Goal: Find specific page/section: Find specific page/section

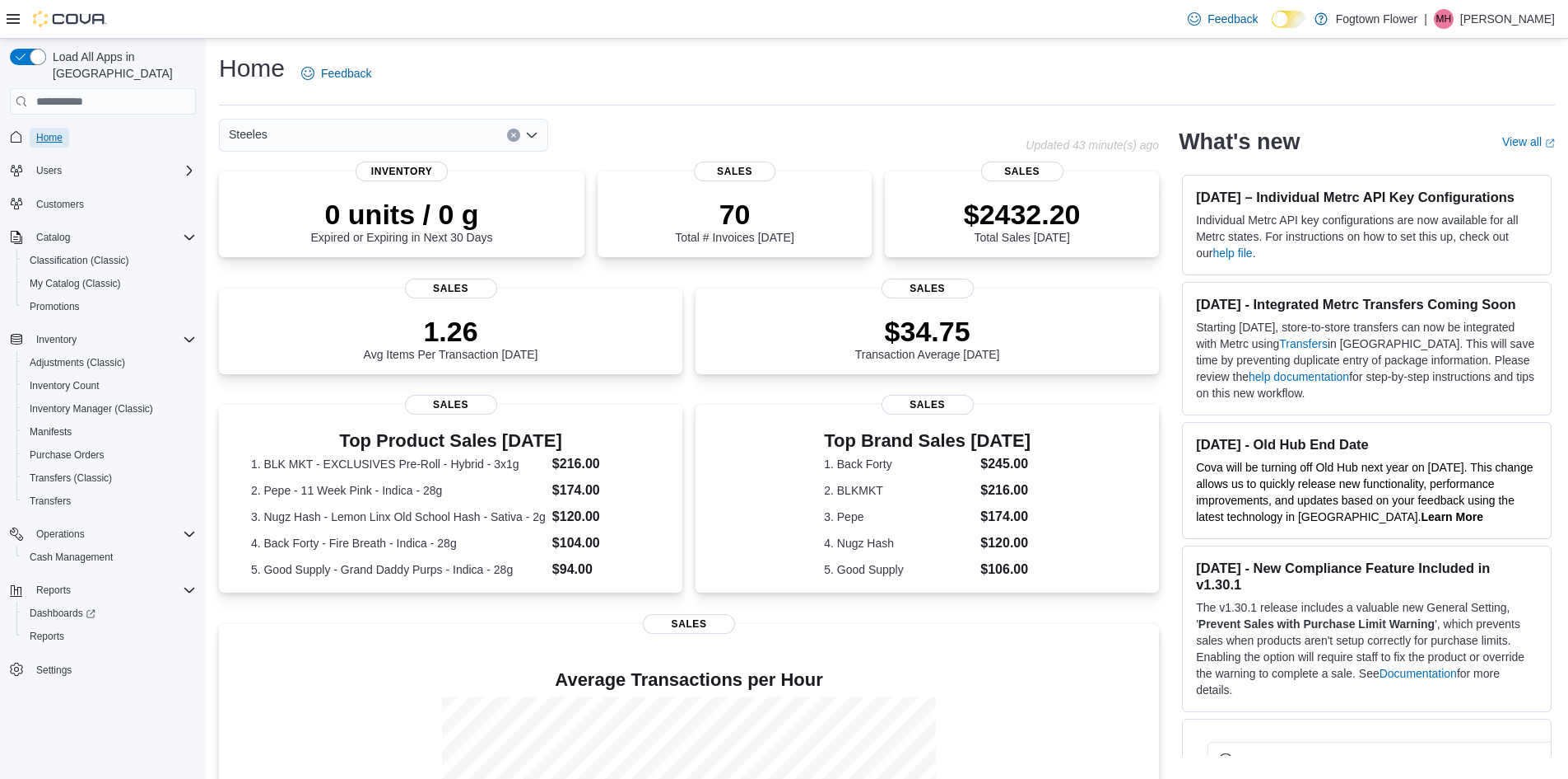
click at [55, 131] on span "Home" at bounding box center [49, 137] width 26 height 13
click at [30, 128] on link "Home" at bounding box center [50, 138] width 40 height 20
click at [533, 138] on icon "Open list of options" at bounding box center [532, 135] width 13 height 13
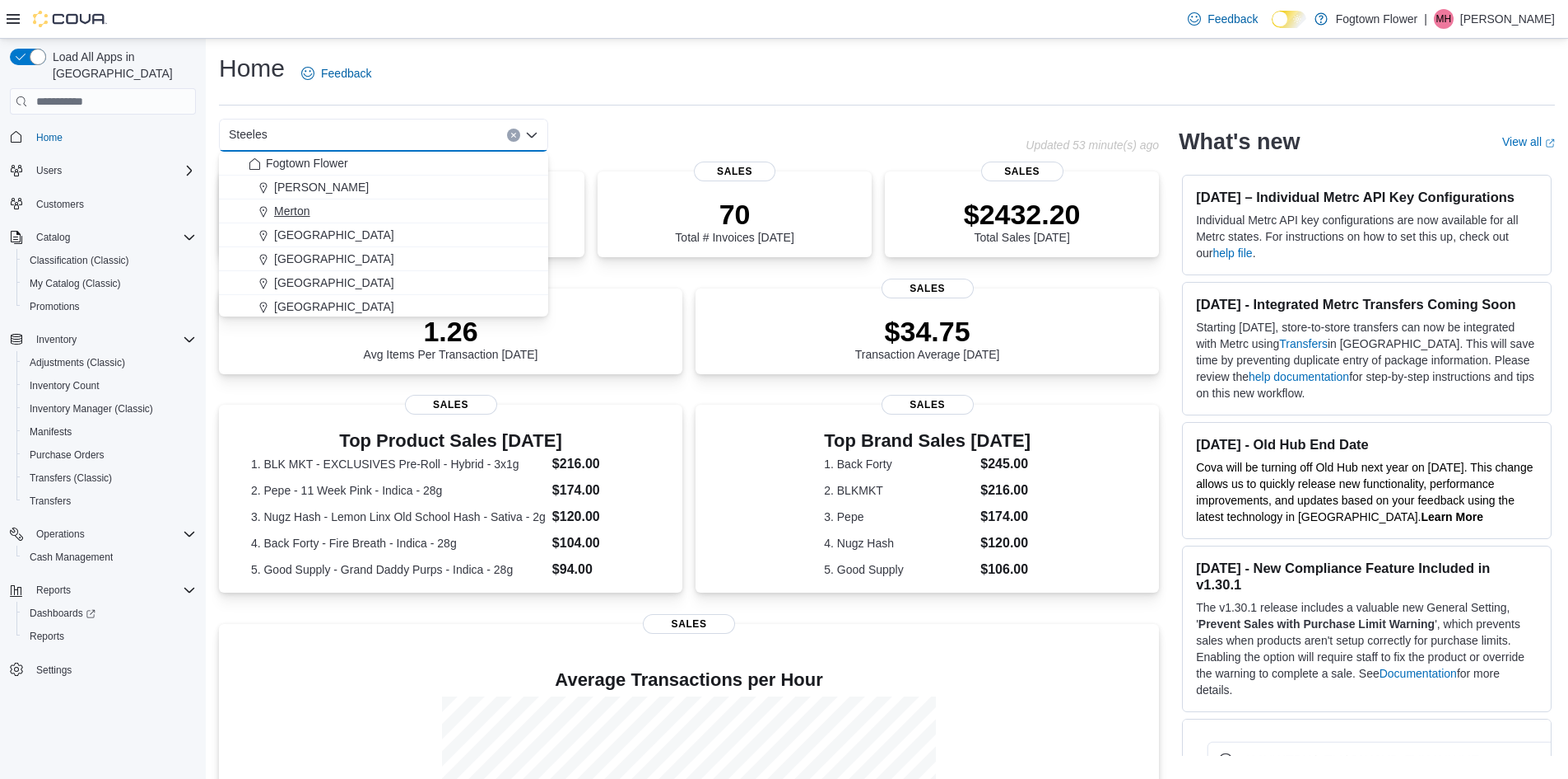
click at [428, 208] on div "Merton" at bounding box center [394, 211] width 290 height 16
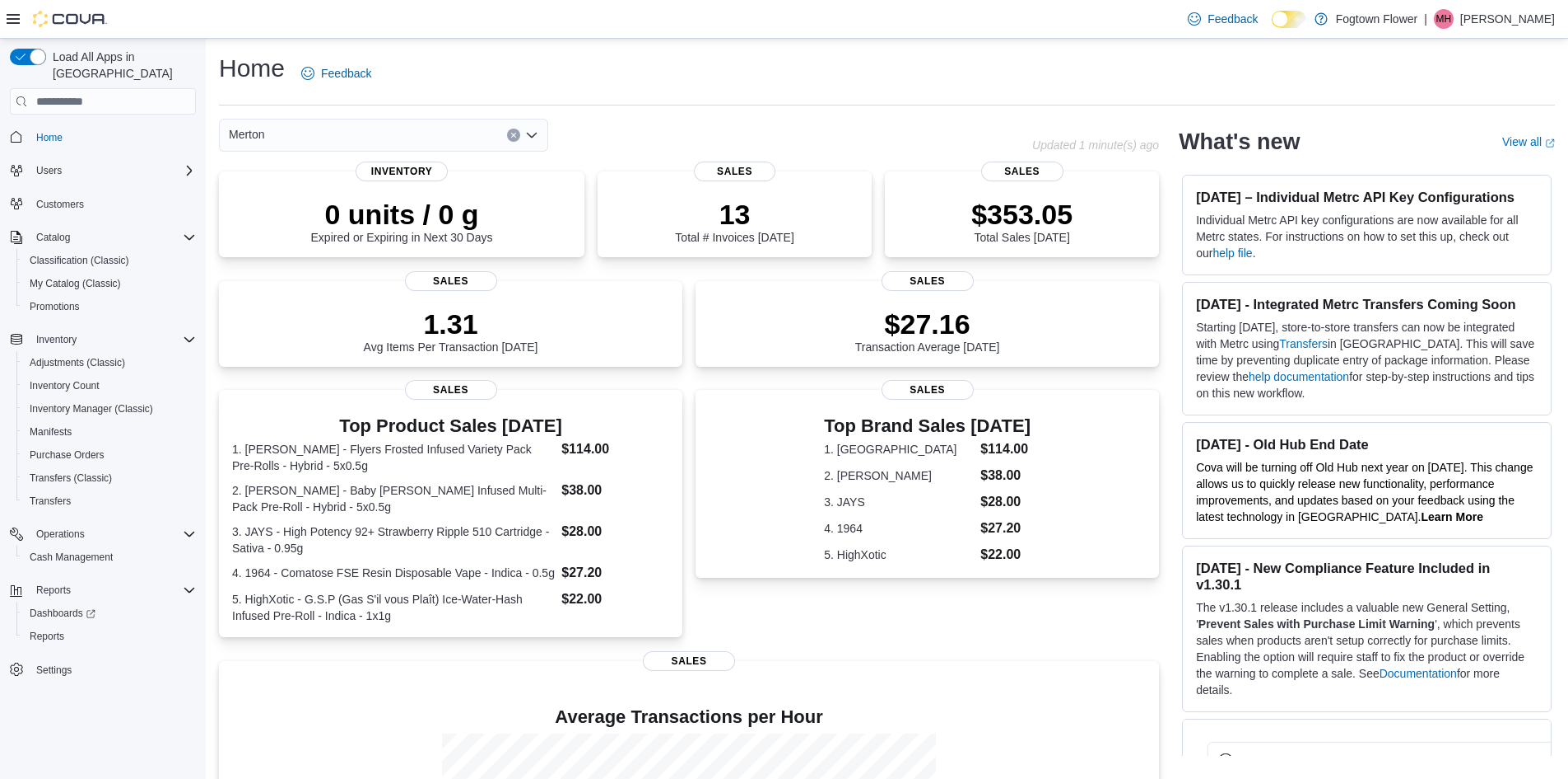
click at [535, 132] on icon "Open list of options" at bounding box center [532, 135] width 13 height 13
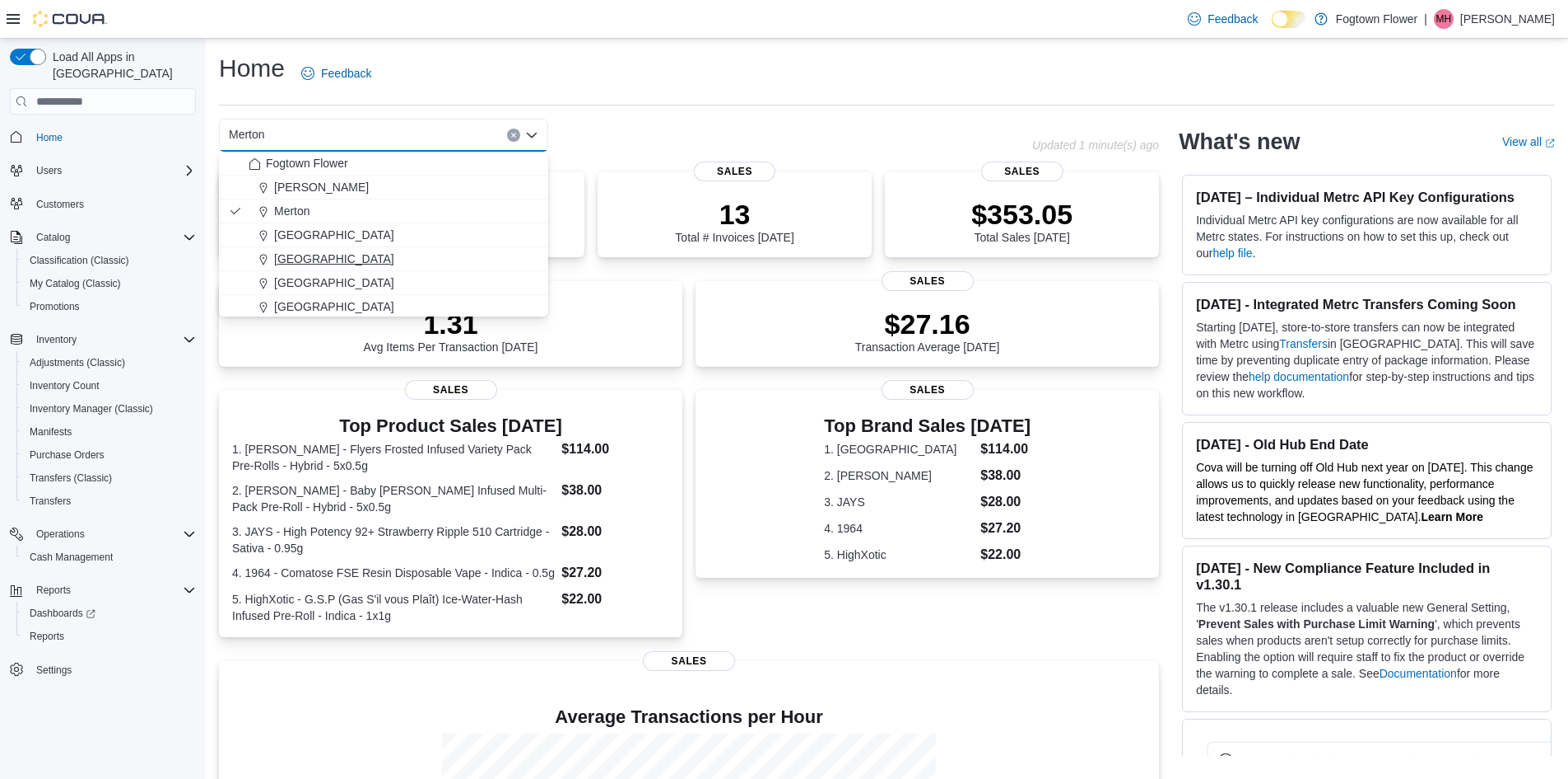
click at [472, 257] on div "[GEOGRAPHIC_DATA]" at bounding box center [394, 258] width 290 height 16
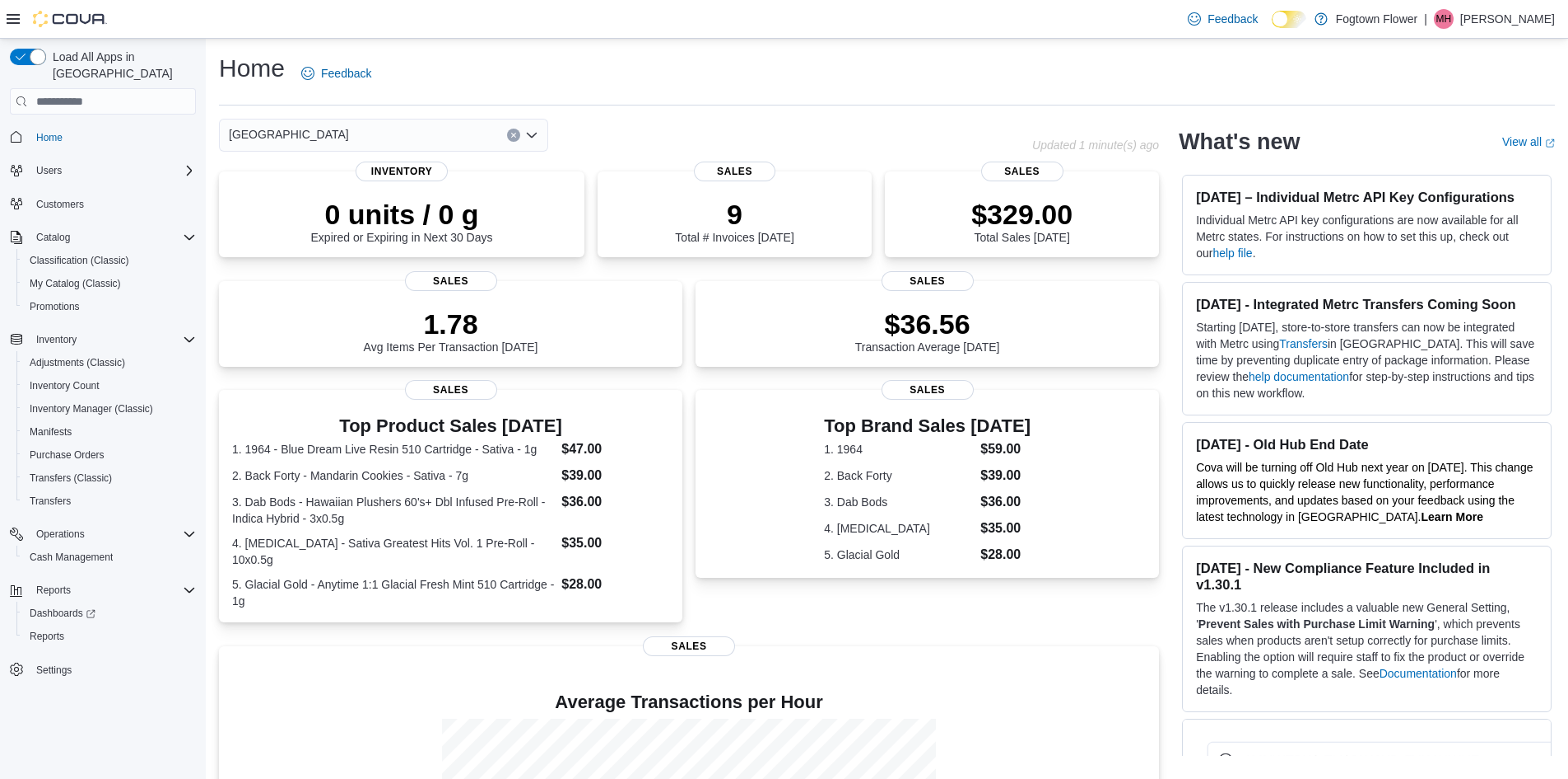
click at [535, 138] on icon "Open list of options" at bounding box center [532, 135] width 13 height 13
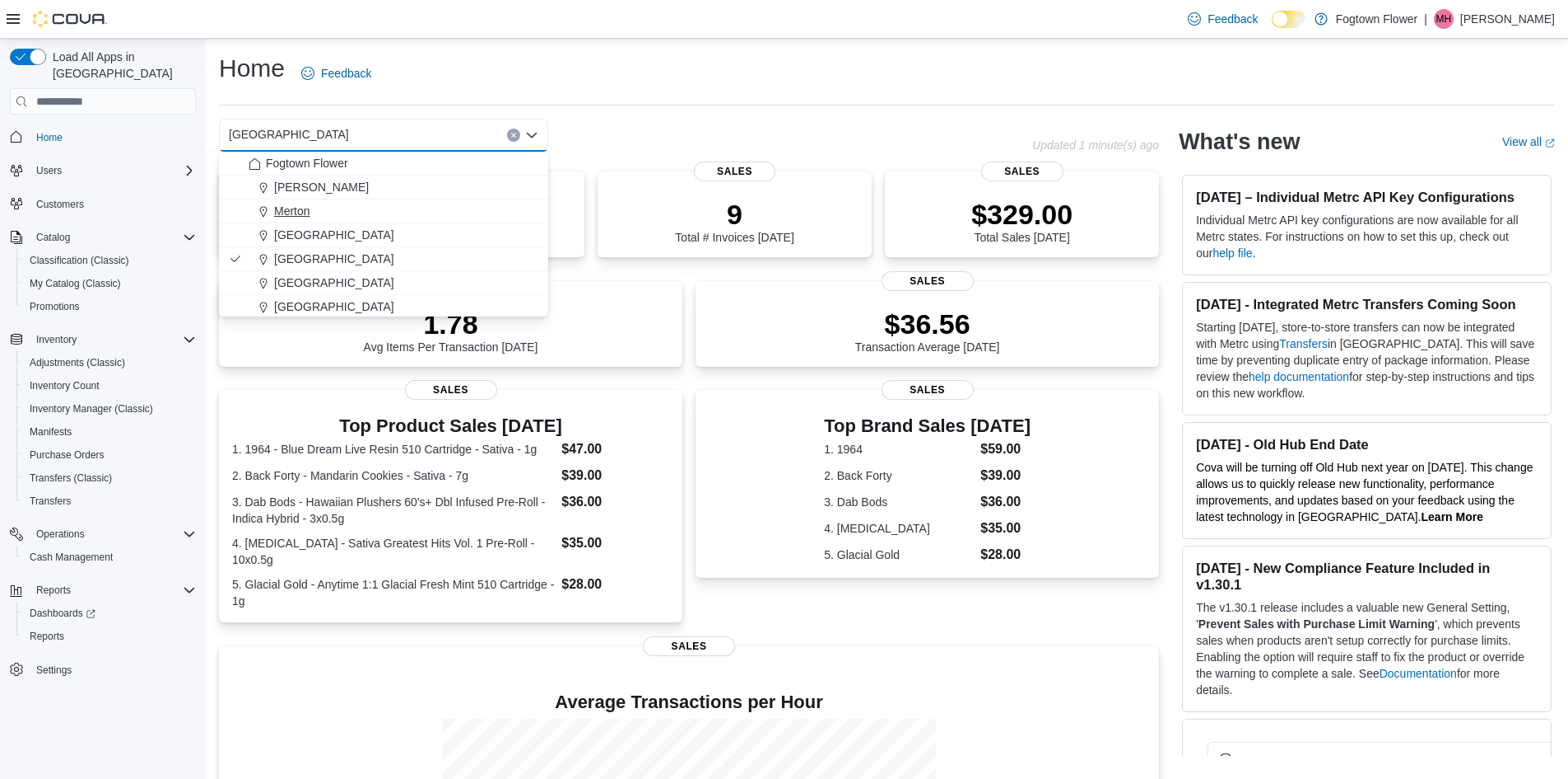
scroll to position [26, 0]
click at [439, 266] on button "[GEOGRAPHIC_DATA]" at bounding box center [384, 257] width 330 height 24
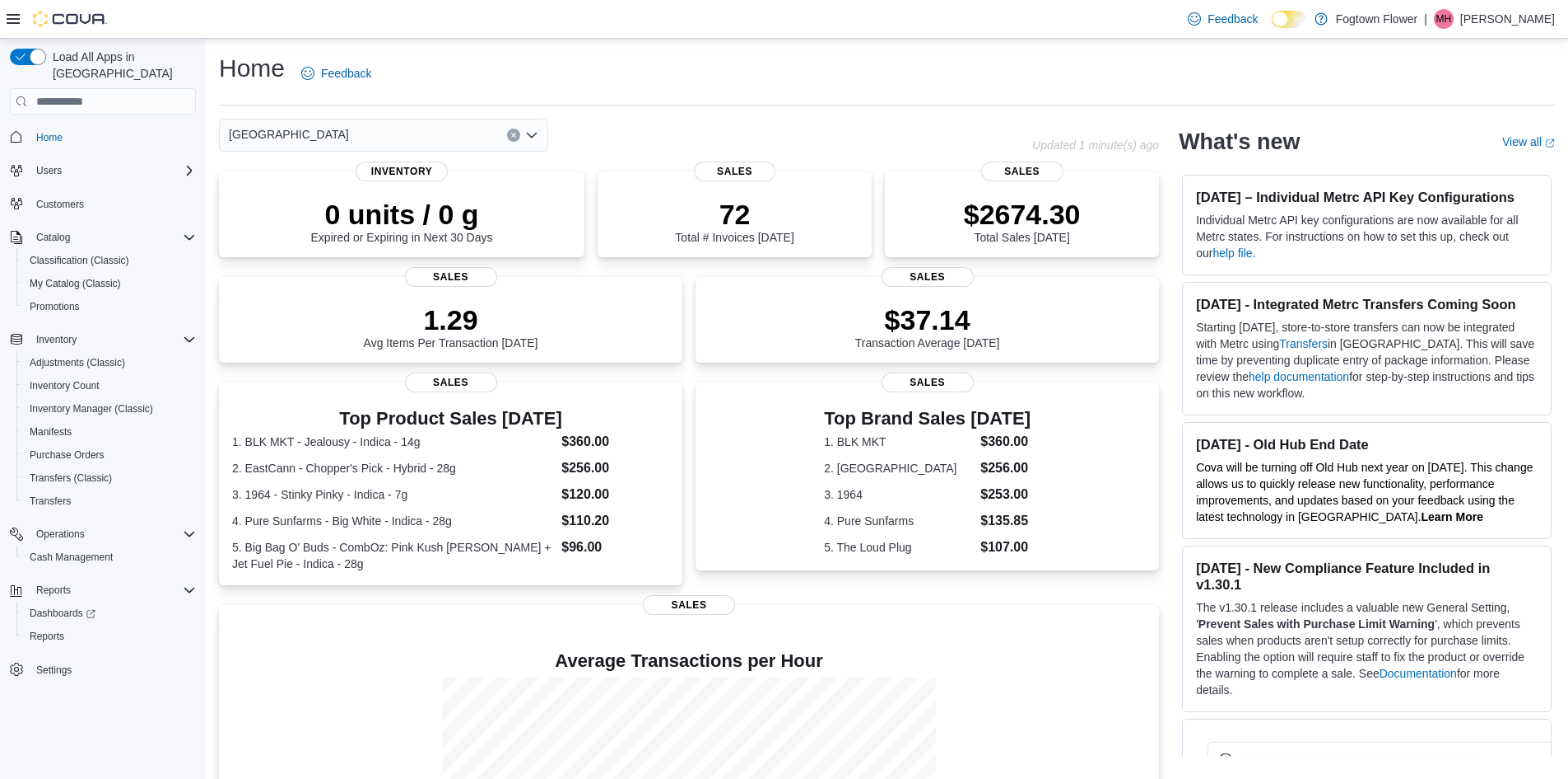
click at [533, 133] on icon "Open list of options" at bounding box center [532, 135] width 13 height 13
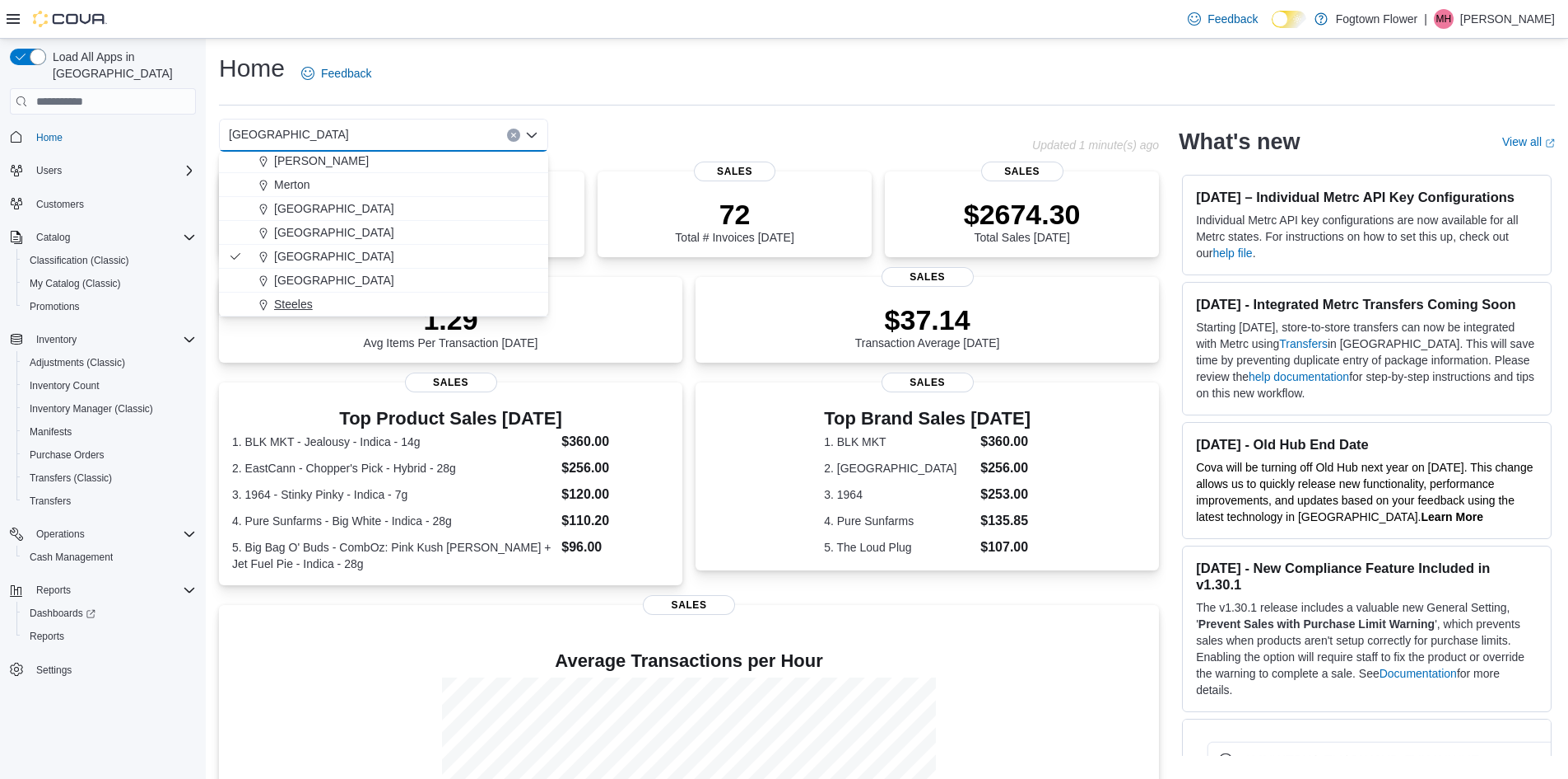
click at [395, 303] on div "Steeles" at bounding box center [394, 304] width 290 height 16
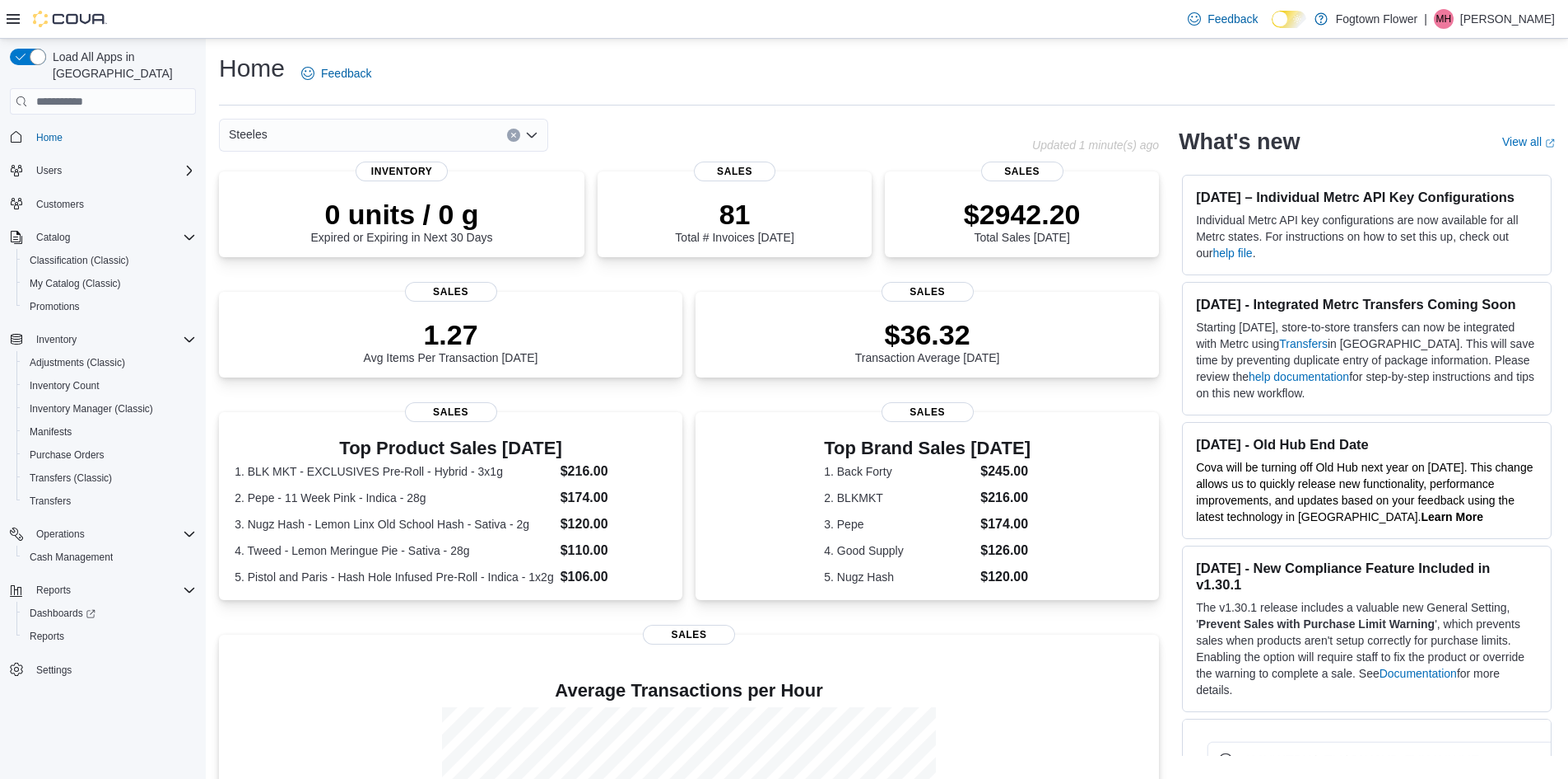
click at [534, 130] on icon "Open list of options" at bounding box center [532, 135] width 13 height 13
